Goal: Information Seeking & Learning: Learn about a topic

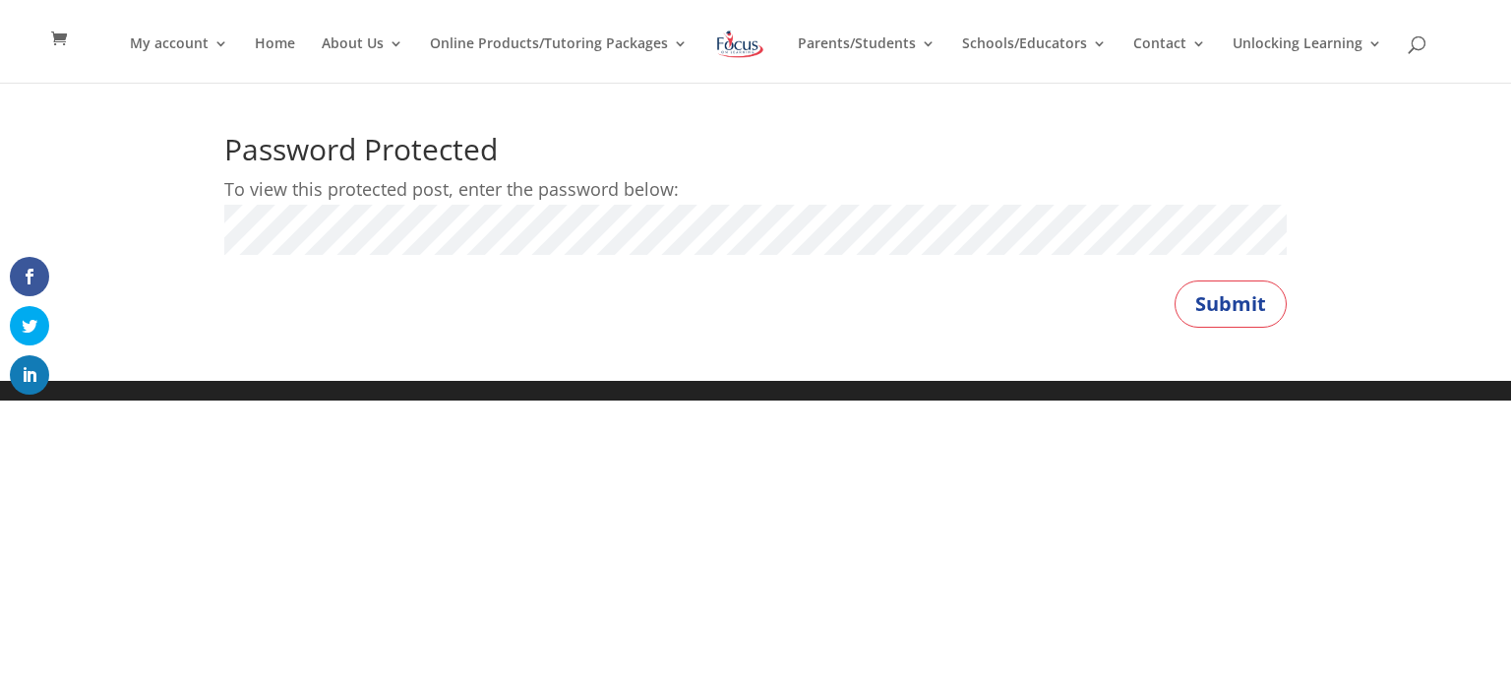
click at [1174, 280] on button "Submit" at bounding box center [1230, 303] width 112 height 47
click at [1216, 306] on button "Submit" at bounding box center [1230, 303] width 112 height 47
click at [1174, 280] on button "Submit" at bounding box center [1230, 303] width 112 height 47
click at [1220, 303] on button "Submit" at bounding box center [1230, 303] width 112 height 47
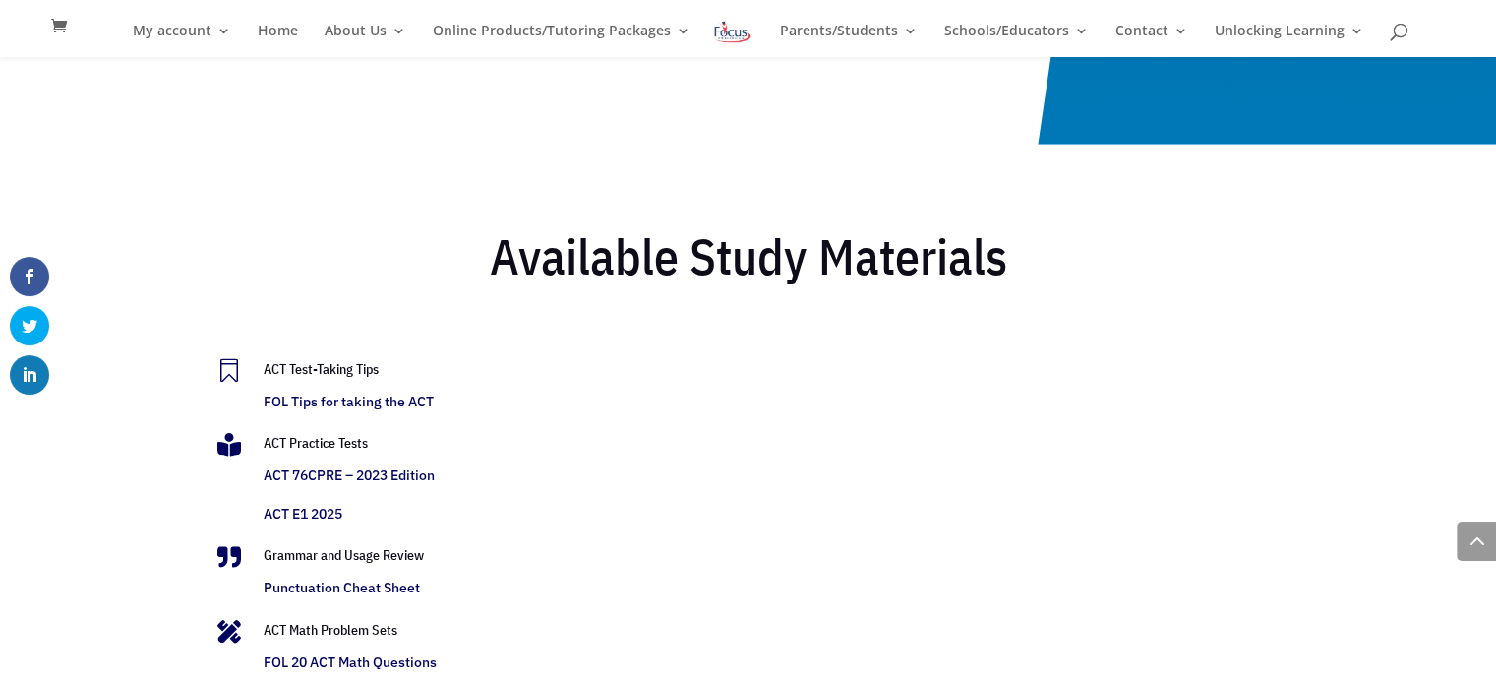
scroll to position [3887, 0]
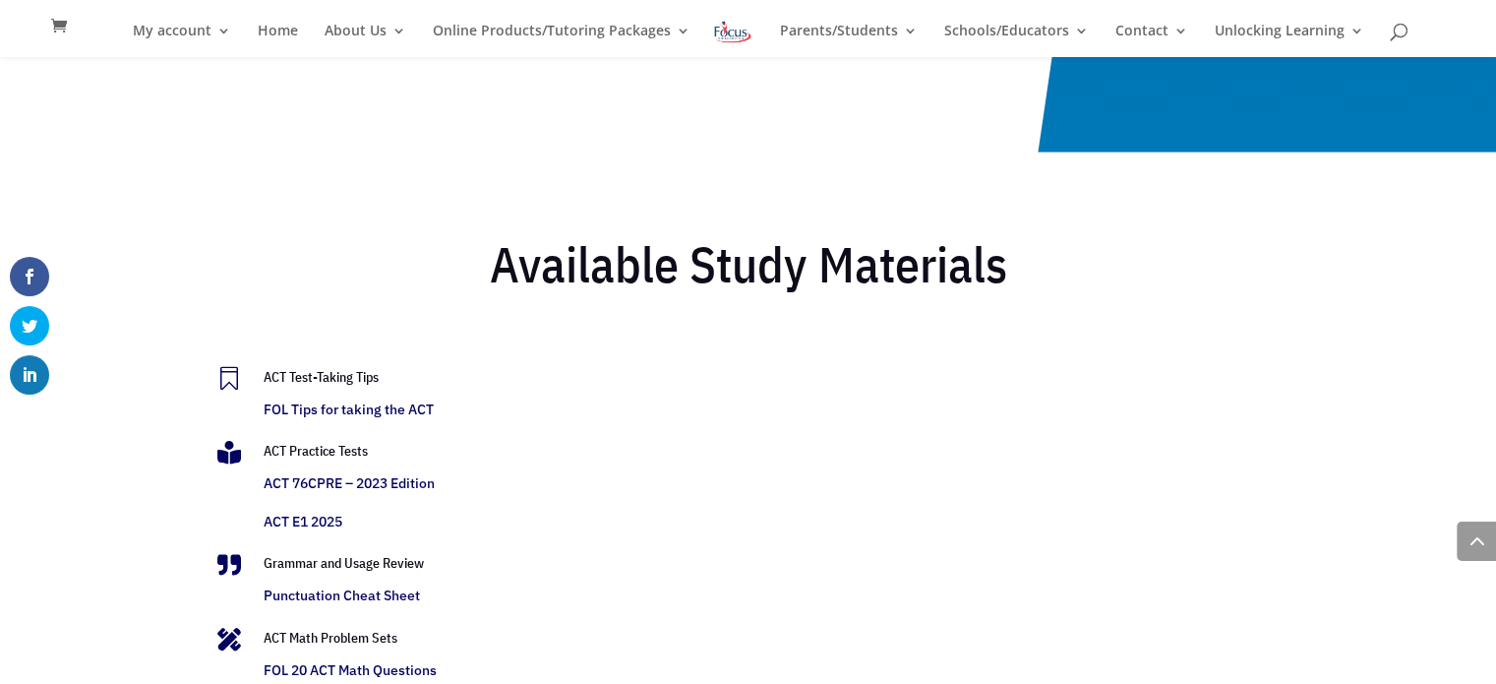
click at [330, 412] on link "FOL Tips for taking the ACT" at bounding box center [349, 409] width 170 height 18
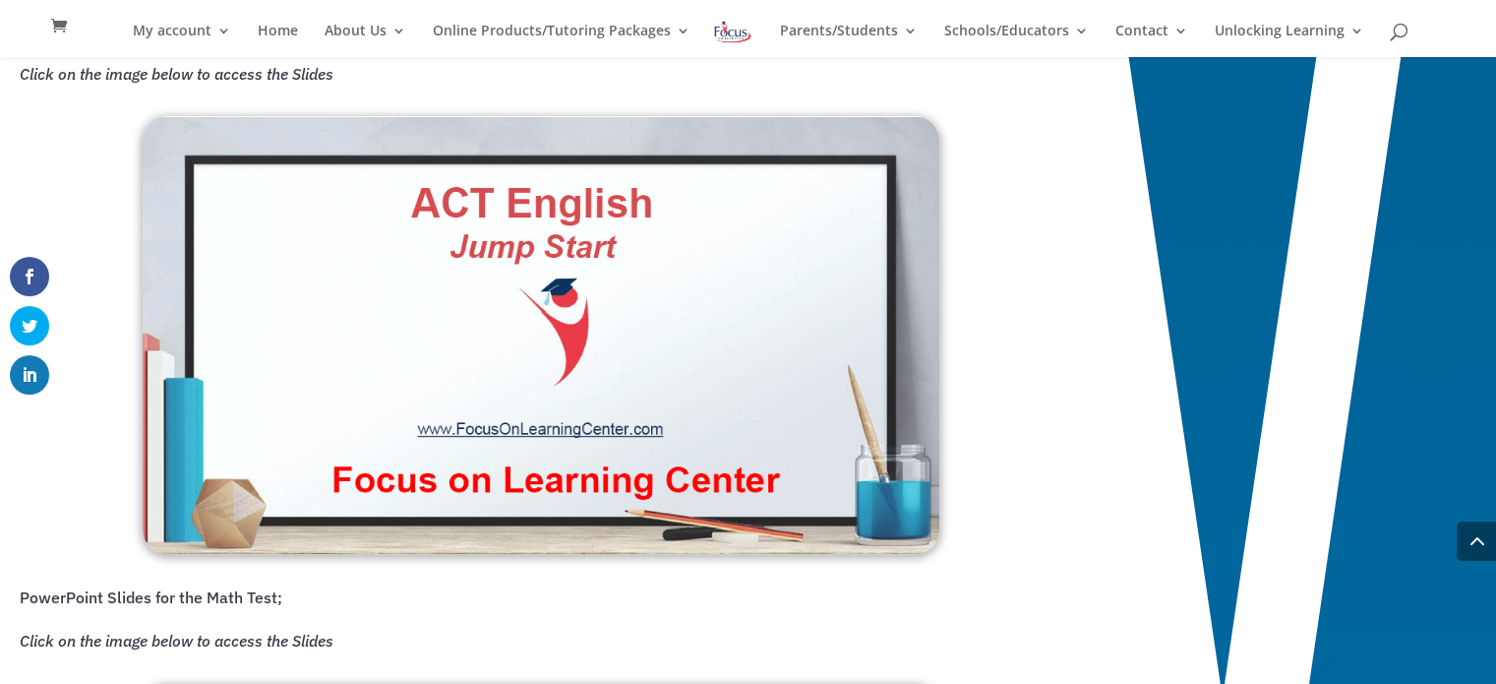
scroll to position [1504, 0]
click at [545, 253] on img at bounding box center [541, 336] width 797 height 438
